Goal: Transaction & Acquisition: Purchase product/service

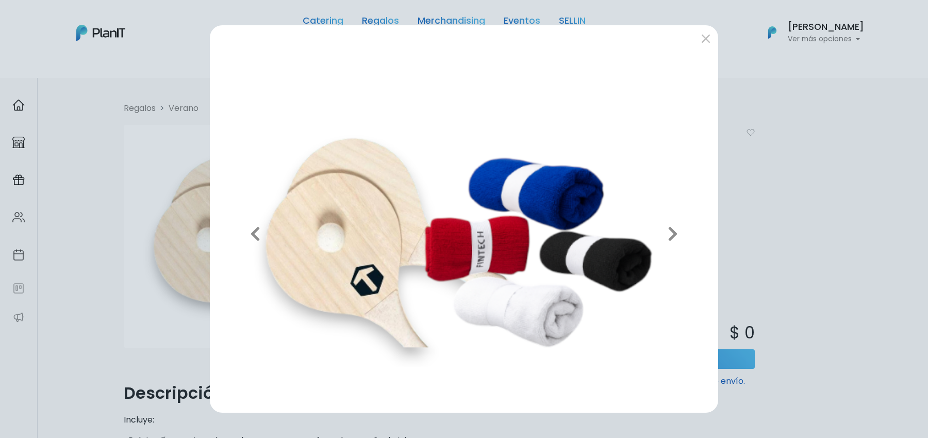
click at [805, 218] on div "Previous Next" at bounding box center [464, 219] width 928 height 438
click at [804, 218] on div "Previous Next" at bounding box center [464, 219] width 928 height 438
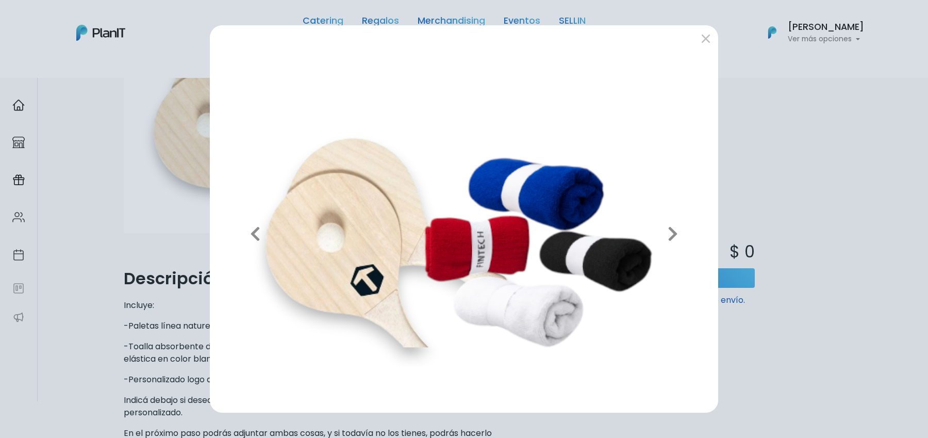
scroll to position [247, 0]
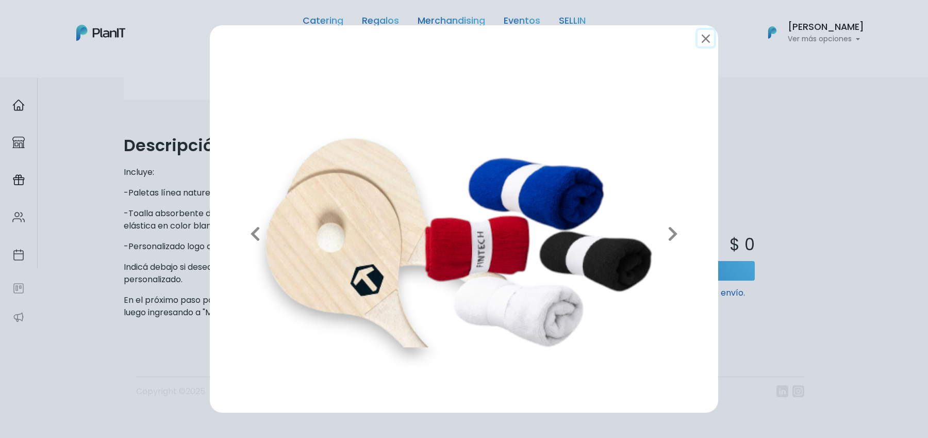
click at [709, 40] on button "submit" at bounding box center [705, 38] width 16 height 16
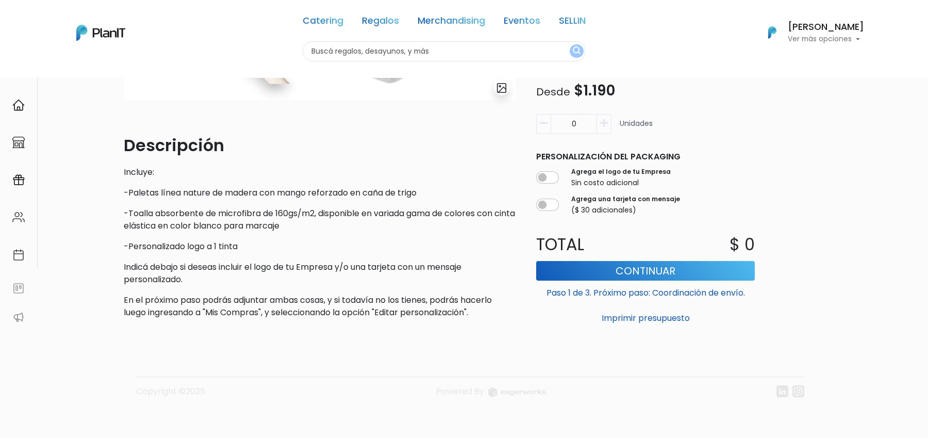
click at [141, 264] on p "Indicá debajo si deseas incluir el logo de tu Empresa y/o una tarjeta con un me…" at bounding box center [320, 273] width 392 height 25
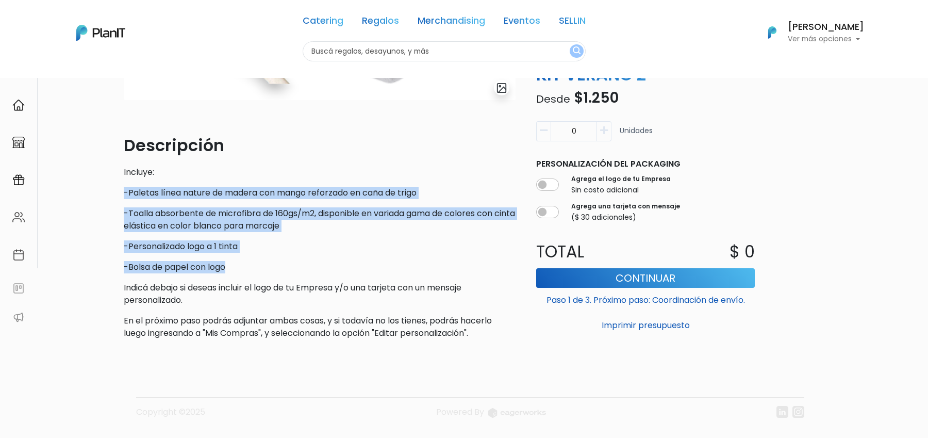
drag, startPoint x: 233, startPoint y: 269, endPoint x: 123, endPoint y: 194, distance: 132.8
click at [123, 194] on div "slide 1 of 1 Descripción Incluye: -Paletas línea nature [PERSON_NAME] con mango…" at bounding box center [320, 112] width 404 height 470
copy div "-Paletas línea nature [PERSON_NAME] con mango reforzado en caña [PERSON_NAME] -…"
